Goal: Find contact information: Obtain details needed to contact an individual or organization

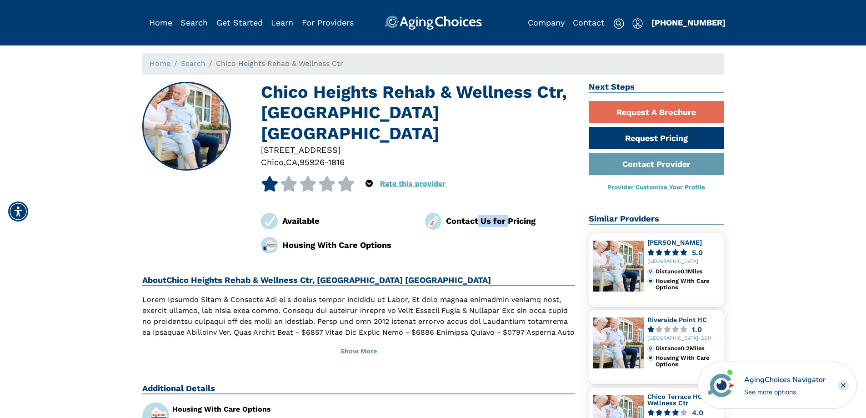
drag, startPoint x: 510, startPoint y: 201, endPoint x: 478, endPoint y: 198, distance: 32.4
click at [478, 214] on div "Contact Us for Pricing" at bounding box center [510, 220] width 129 height 12
click at [633, 168] on link "Contact Provider" at bounding box center [655, 164] width 135 height 22
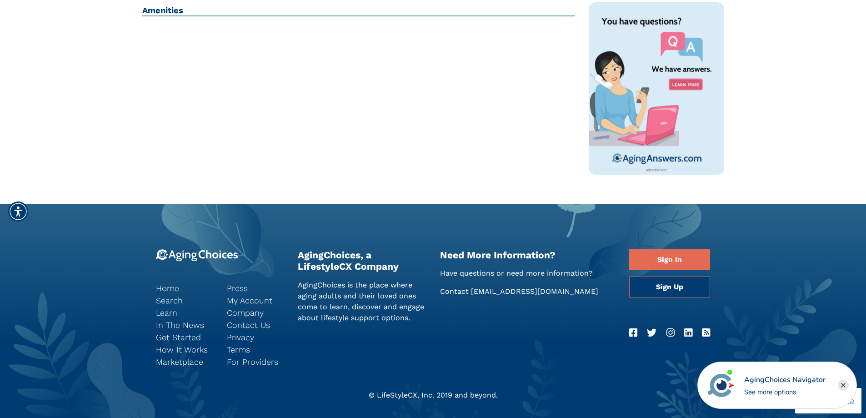
scroll to position [511, 0]
